Goal: Task Accomplishment & Management: Use online tool/utility

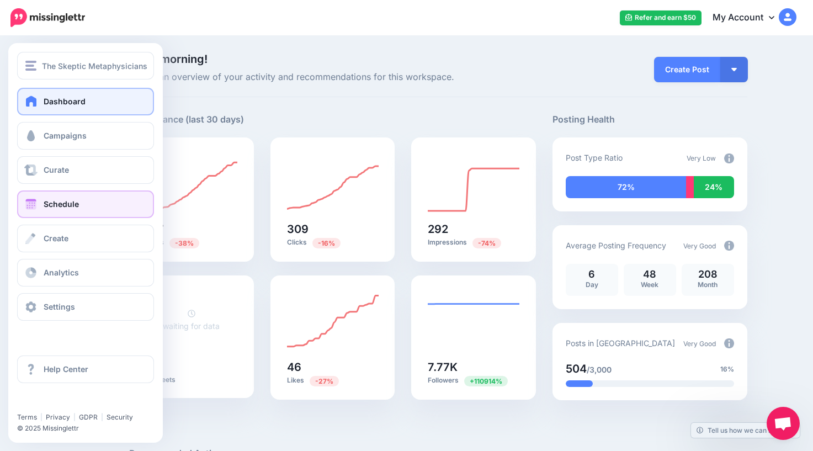
click at [60, 205] on span "Schedule" at bounding box center [61, 203] width 35 height 9
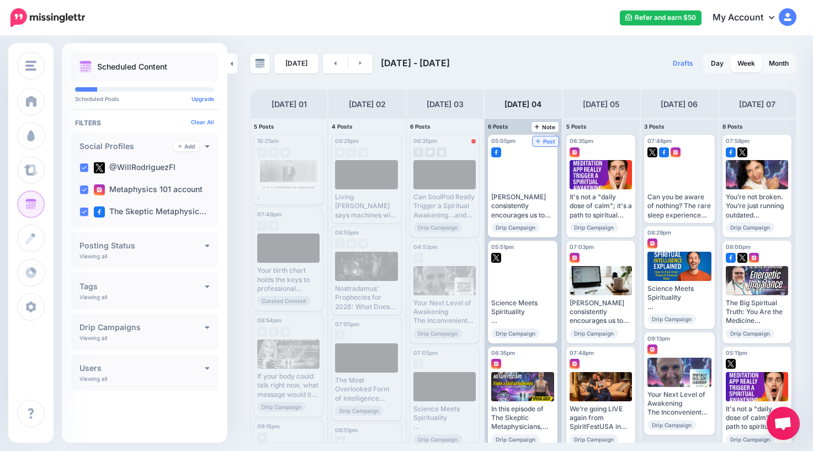
click at [551, 140] on span "Post" at bounding box center [545, 142] width 19 height 6
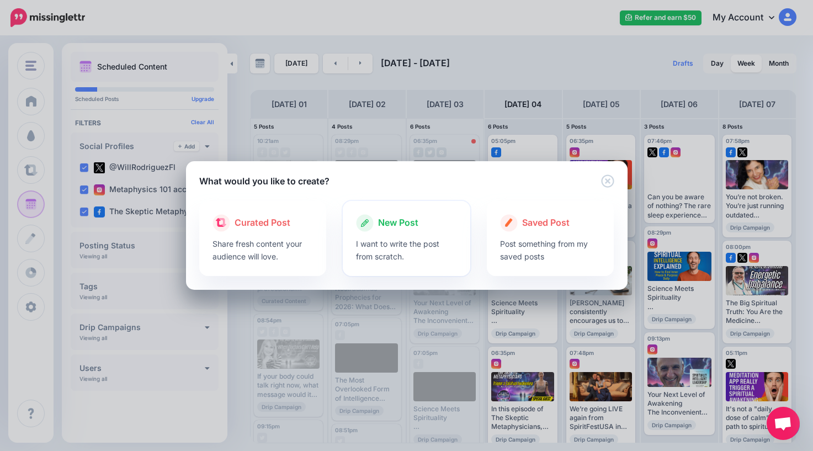
click at [391, 221] on span "New Post" at bounding box center [398, 223] width 40 height 14
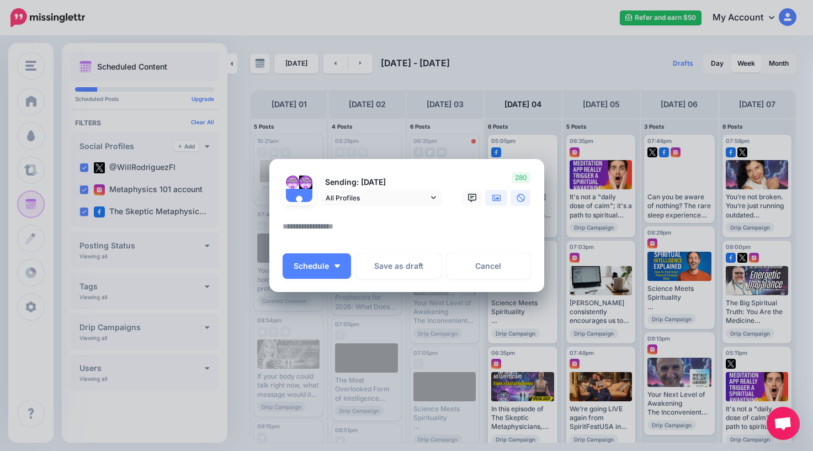
click at [494, 199] on icon at bounding box center [496, 197] width 9 height 7
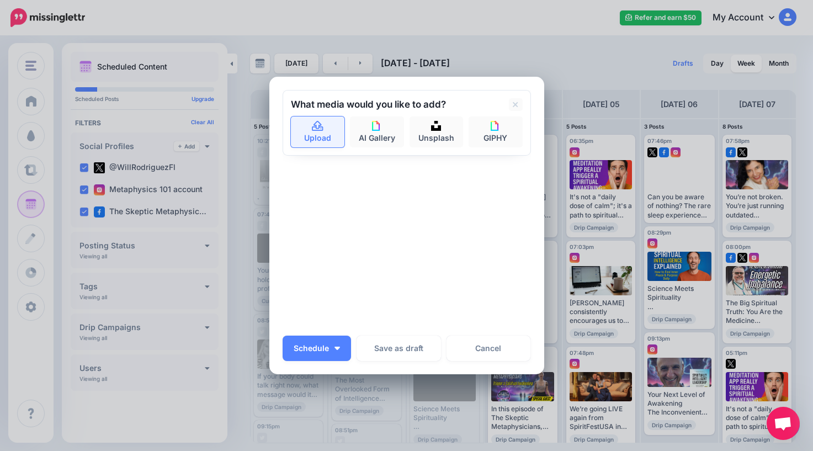
click at [323, 132] on link "Upload" at bounding box center [318, 131] width 54 height 31
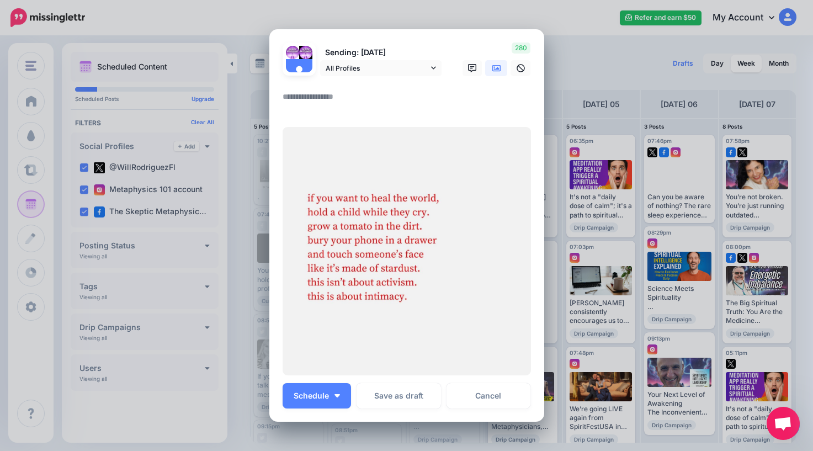
click at [355, 100] on textarea at bounding box center [410, 101] width 254 height 22
type textarea "*"
click at [328, 397] on span "Schedule" at bounding box center [311, 396] width 35 height 8
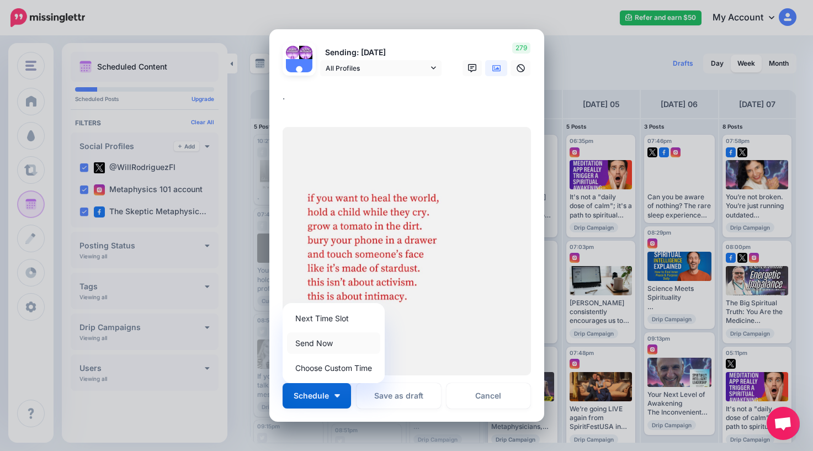
click at [327, 345] on link "Send Now" at bounding box center [333, 343] width 93 height 22
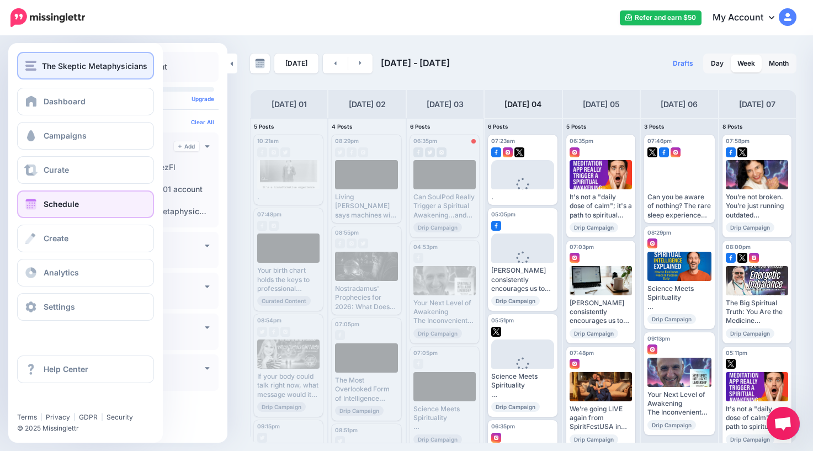
click at [62, 72] on button "The Skeptic Metaphysicians" at bounding box center [85, 66] width 137 height 28
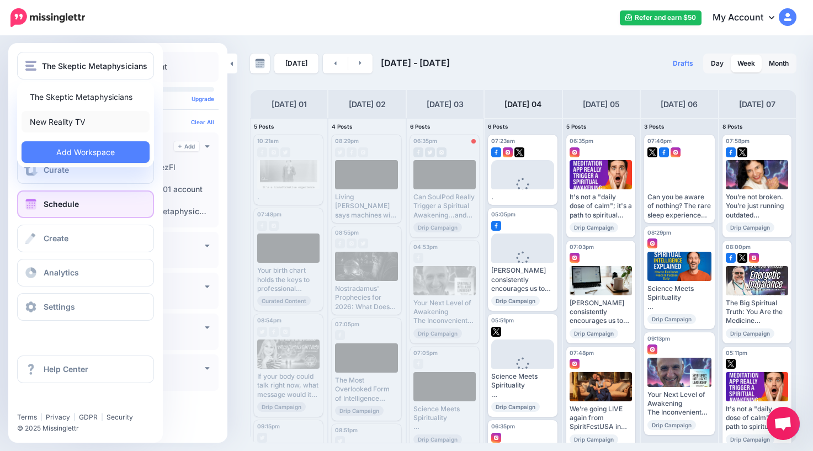
click at [72, 126] on link "New Reality TV" at bounding box center [86, 122] width 128 height 22
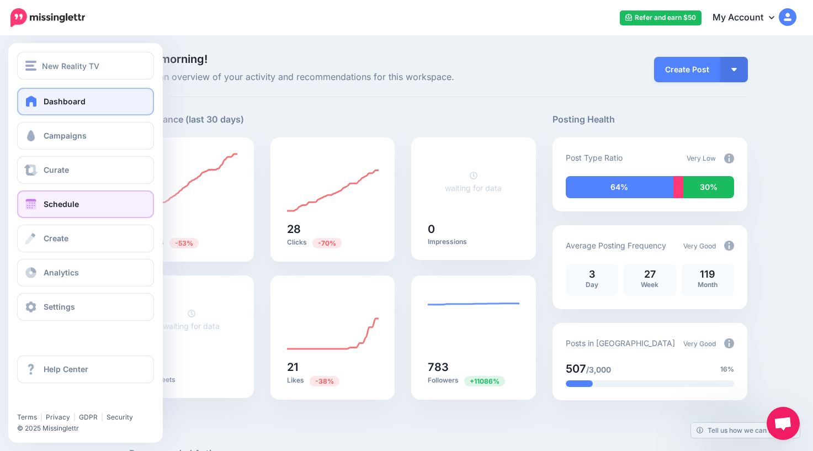
click at [50, 203] on span "Schedule" at bounding box center [61, 203] width 35 height 9
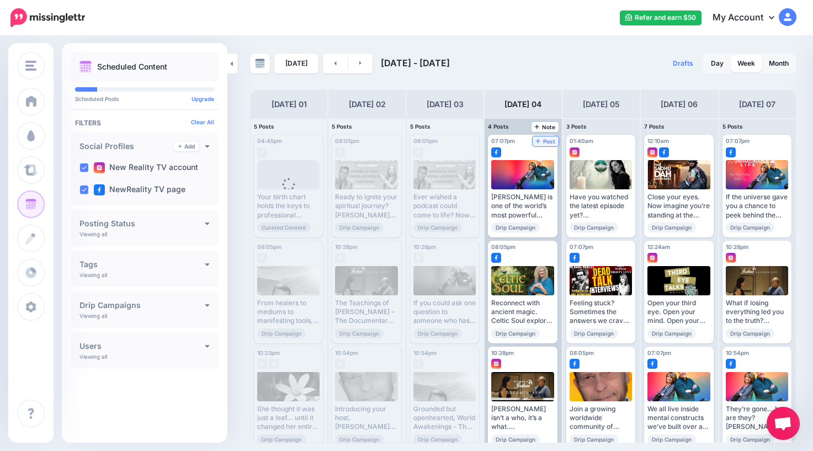
click at [547, 142] on span "Post" at bounding box center [545, 142] width 19 height 6
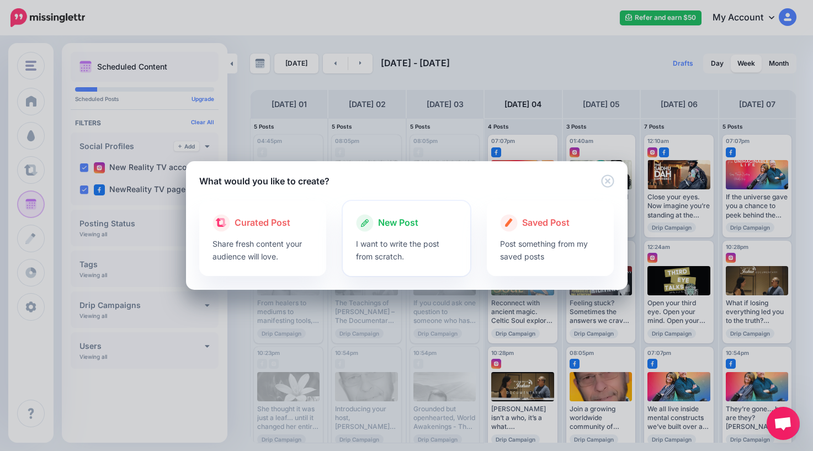
click at [413, 220] on span "New Post" at bounding box center [398, 223] width 40 height 14
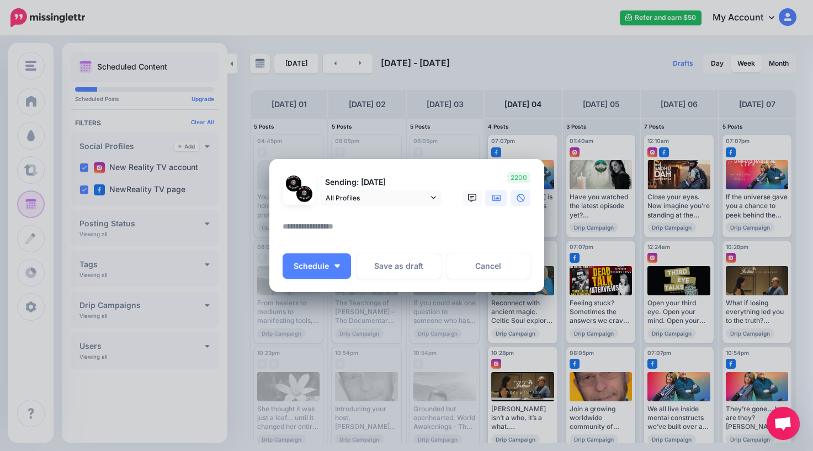
click at [492, 201] on icon at bounding box center [496, 198] width 9 height 9
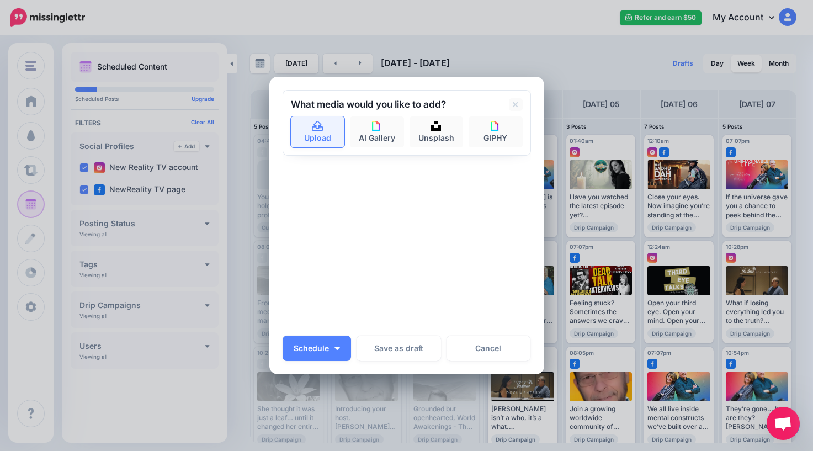
click at [313, 137] on link "Upload" at bounding box center [318, 131] width 54 height 31
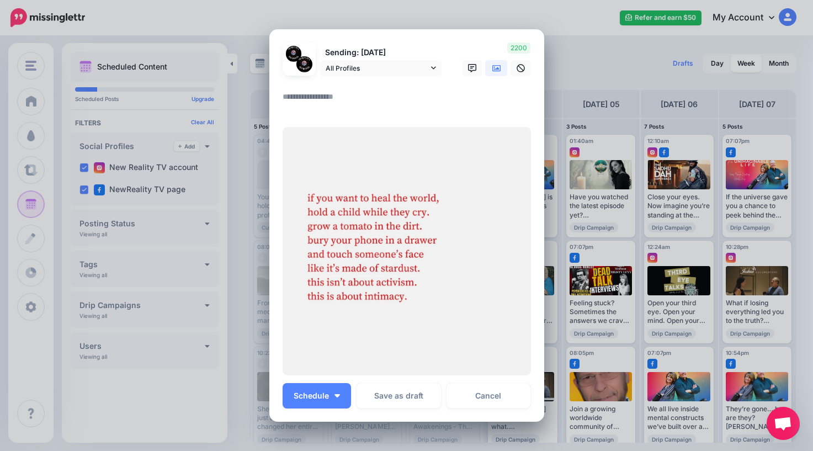
click at [359, 92] on textarea at bounding box center [410, 101] width 254 height 22
type textarea "*"
click at [325, 396] on span "Schedule" at bounding box center [311, 396] width 35 height 8
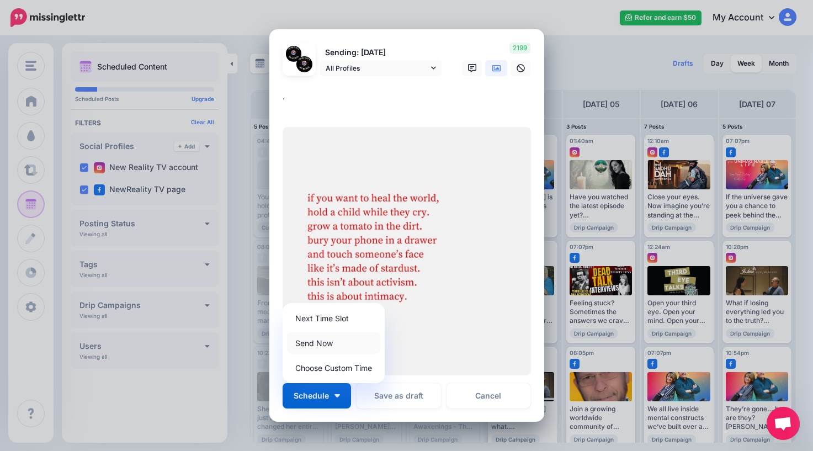
click at [320, 340] on link "Send Now" at bounding box center [333, 343] width 93 height 22
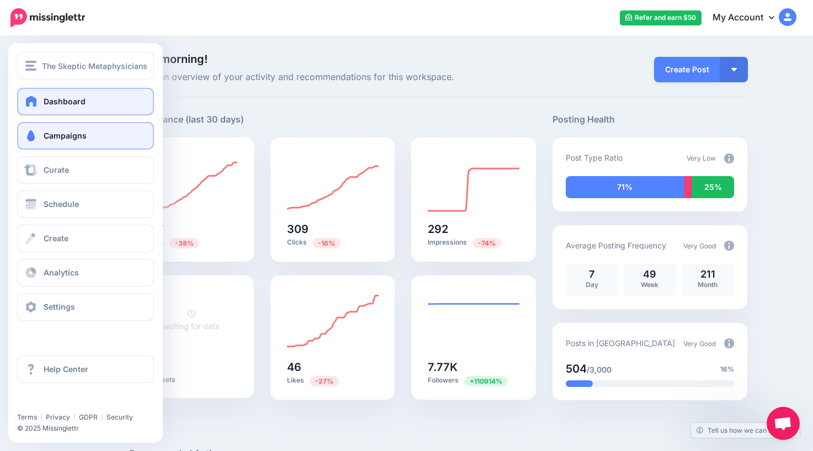
click at [50, 141] on link "Campaigns" at bounding box center [85, 136] width 137 height 28
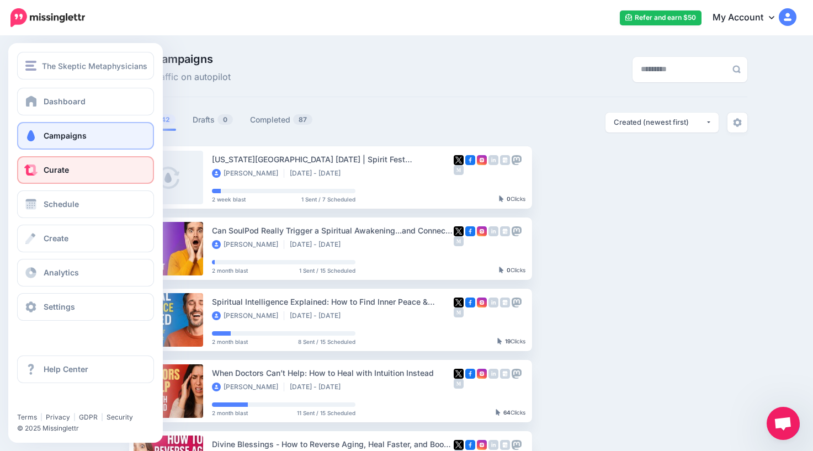
click at [59, 171] on span "Curate" at bounding box center [56, 169] width 25 height 9
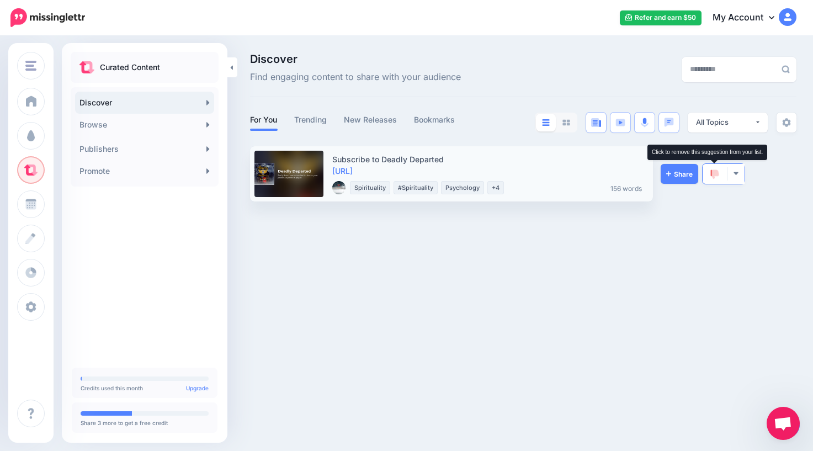
click at [712, 176] on img at bounding box center [714, 174] width 9 height 10
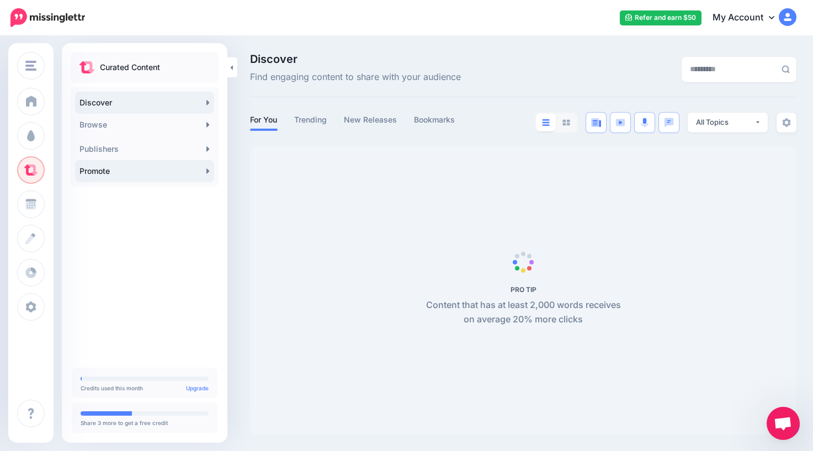
click at [164, 178] on link "Promote" at bounding box center [144, 171] width 139 height 22
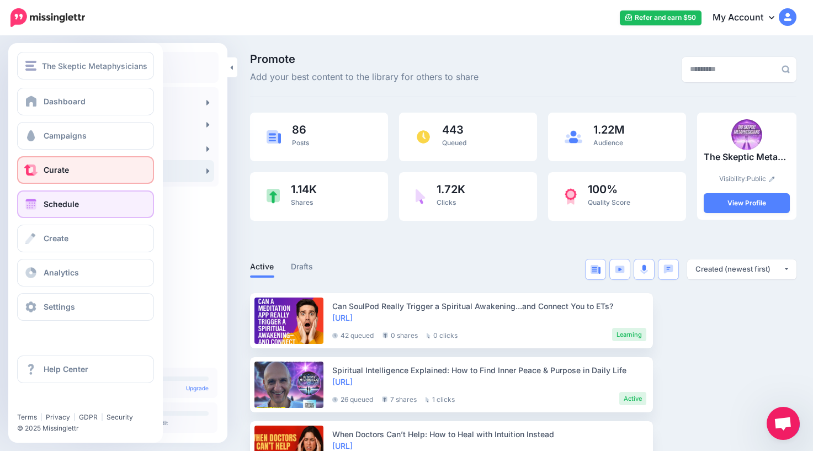
click at [60, 206] on span "Schedule" at bounding box center [61, 203] width 35 height 9
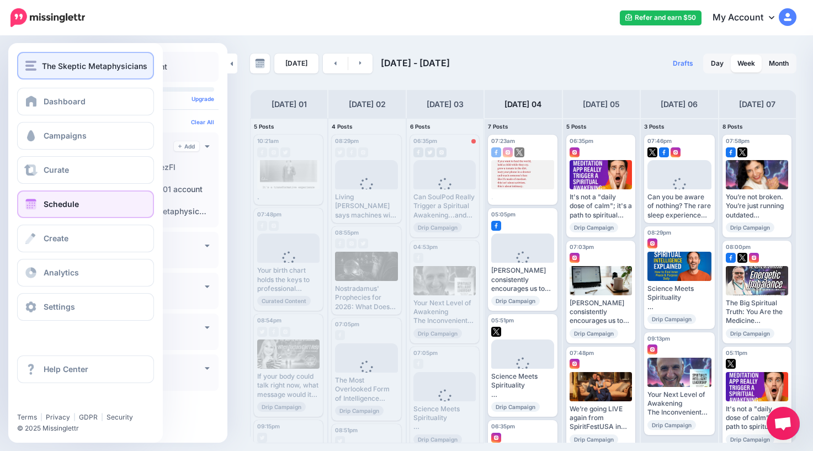
click at [52, 69] on span "The Skeptic Metaphysicians" at bounding box center [94, 66] width 105 height 13
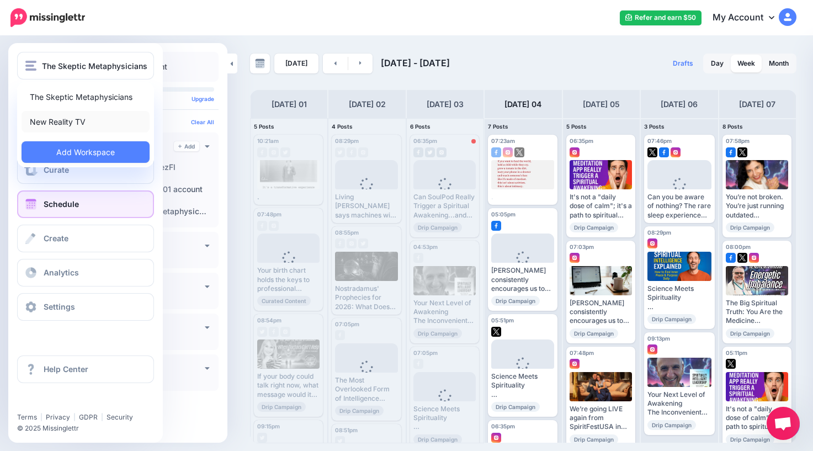
click at [56, 120] on link "New Reality TV" at bounding box center [86, 122] width 128 height 22
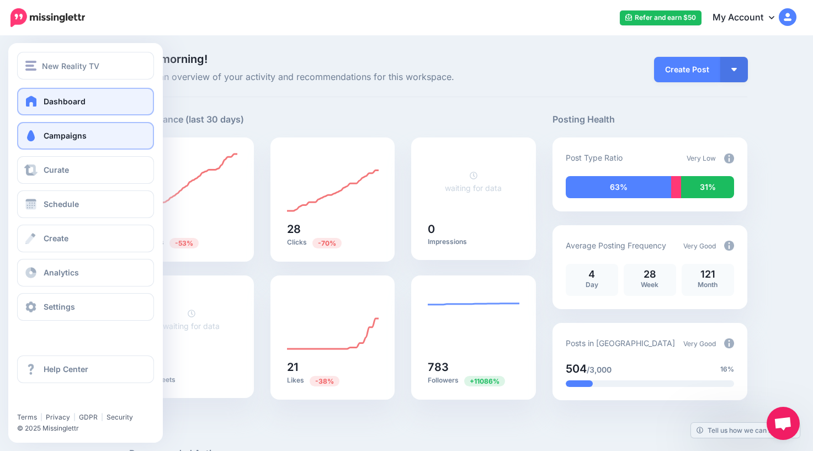
click at [49, 137] on span "Campaigns" at bounding box center [65, 135] width 43 height 9
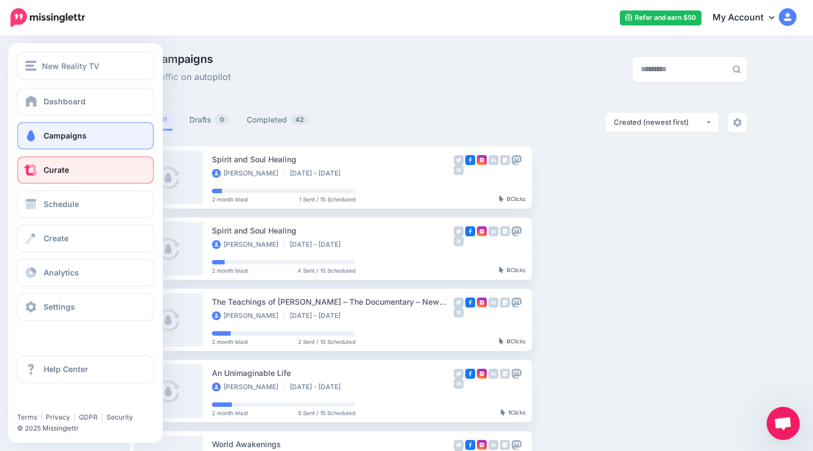
click at [58, 168] on span "Curate" at bounding box center [56, 169] width 25 height 9
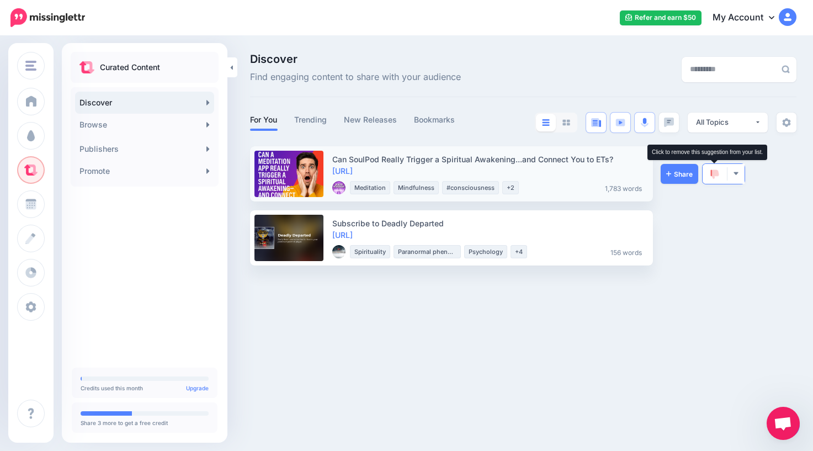
click at [711, 175] on img at bounding box center [714, 174] width 9 height 10
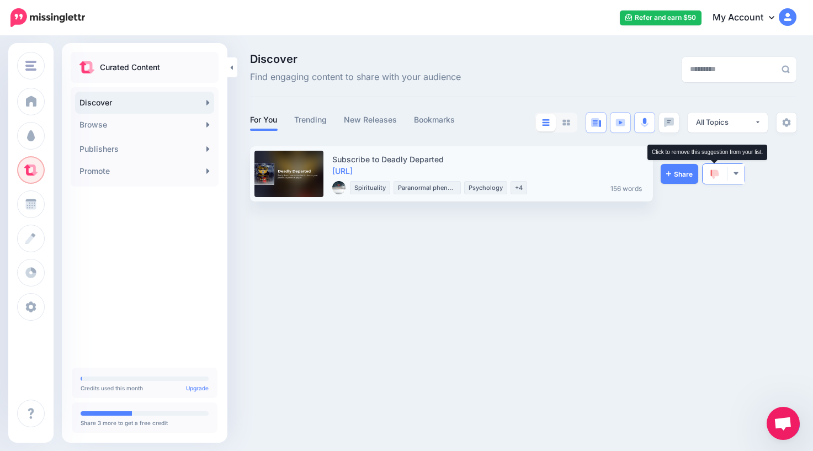
click at [715, 175] on img at bounding box center [714, 174] width 9 height 10
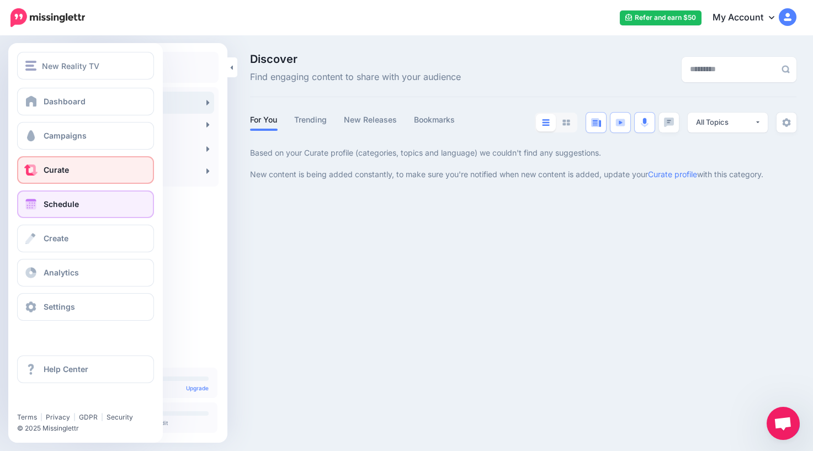
click at [62, 208] on span "Schedule" at bounding box center [61, 203] width 35 height 9
